Goal: Transaction & Acquisition: Purchase product/service

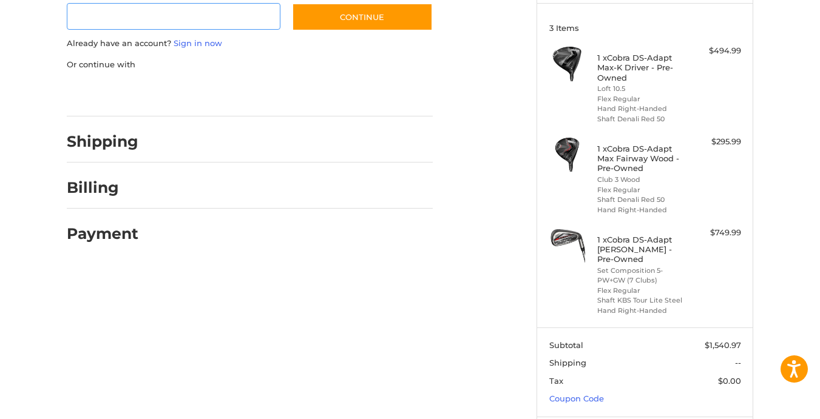
scroll to position [156, 0]
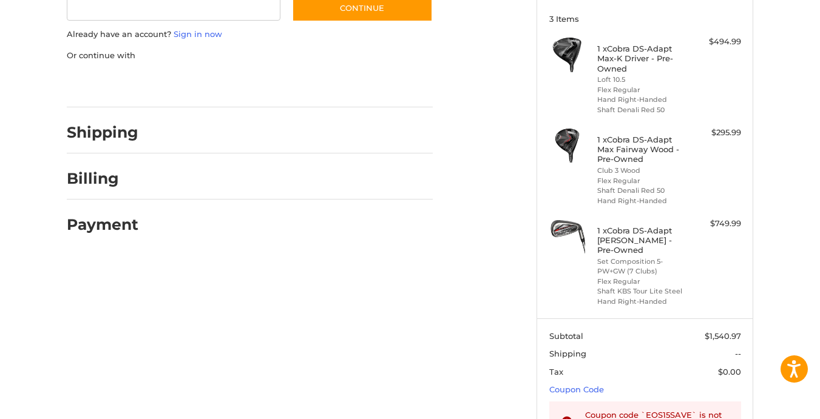
type input "*********"
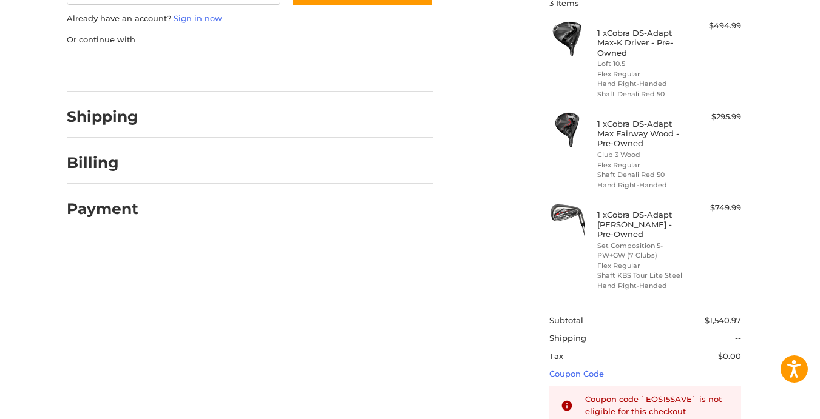
scroll to position [182, 0]
